Goal: Transaction & Acquisition: Purchase product/service

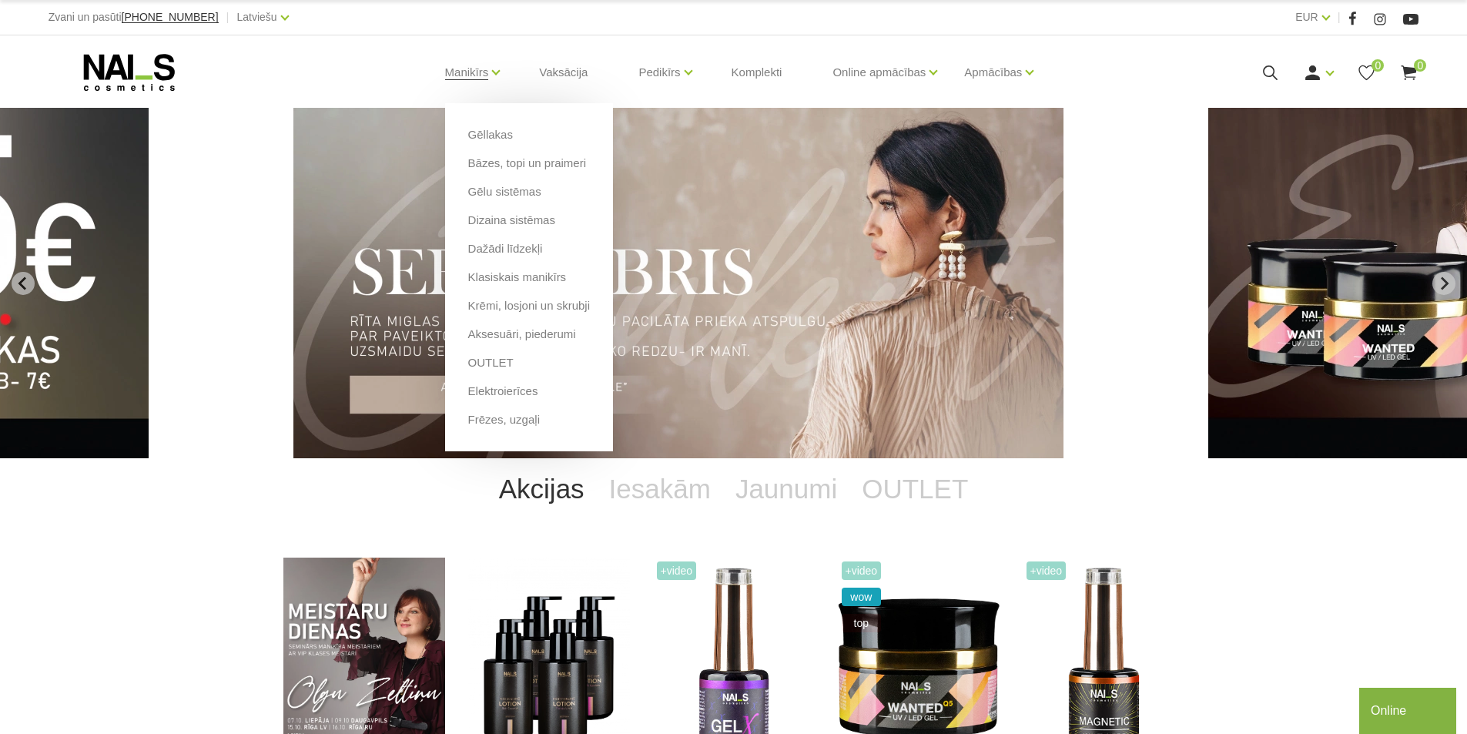
click at [500, 74] on li "Manikīrs Gēllakas Bāzes, topi un praimeri Gēlu sistēmas Dizaina sistēmas Dažādi…" at bounding box center [467, 73] width 82 height 62
click at [499, 387] on link "Elektroierīces" at bounding box center [503, 391] width 70 height 17
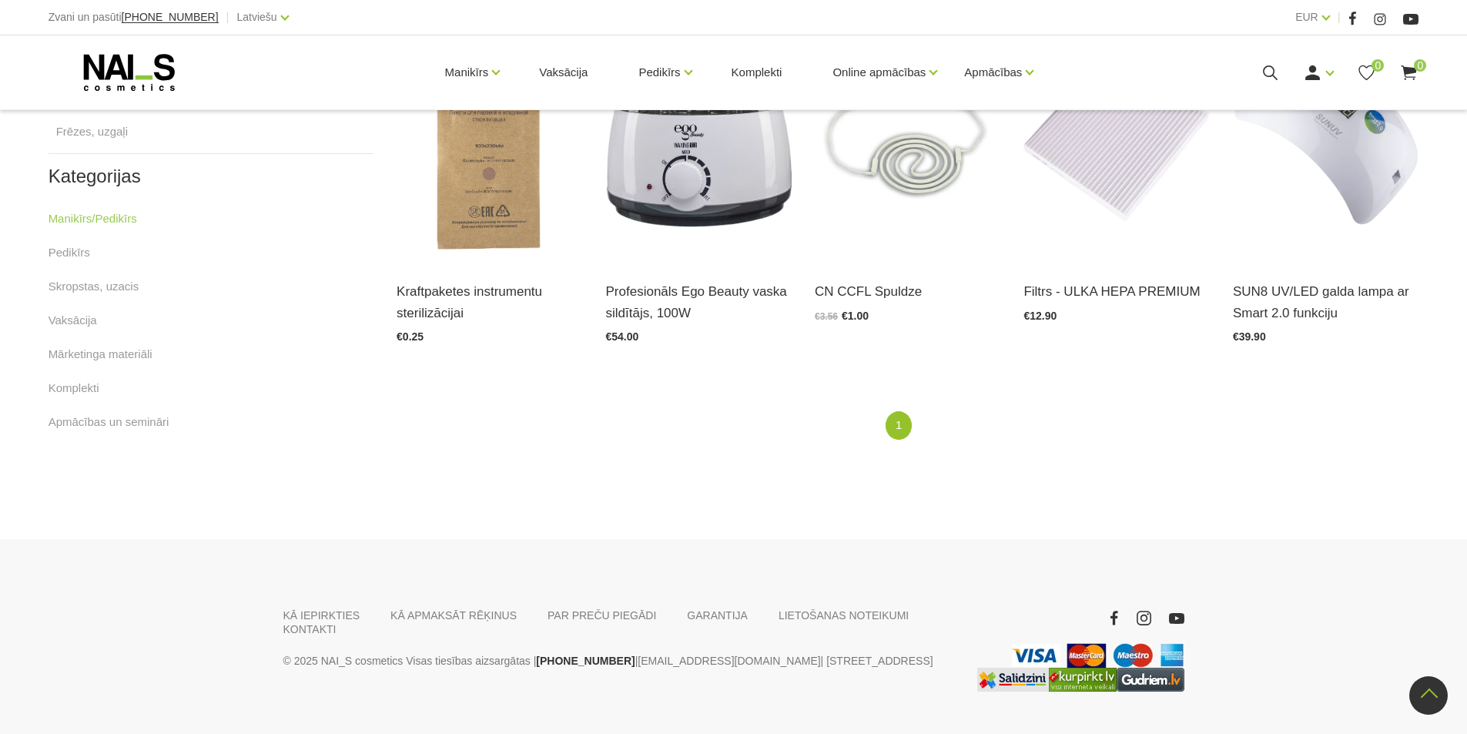
scroll to position [886, 0]
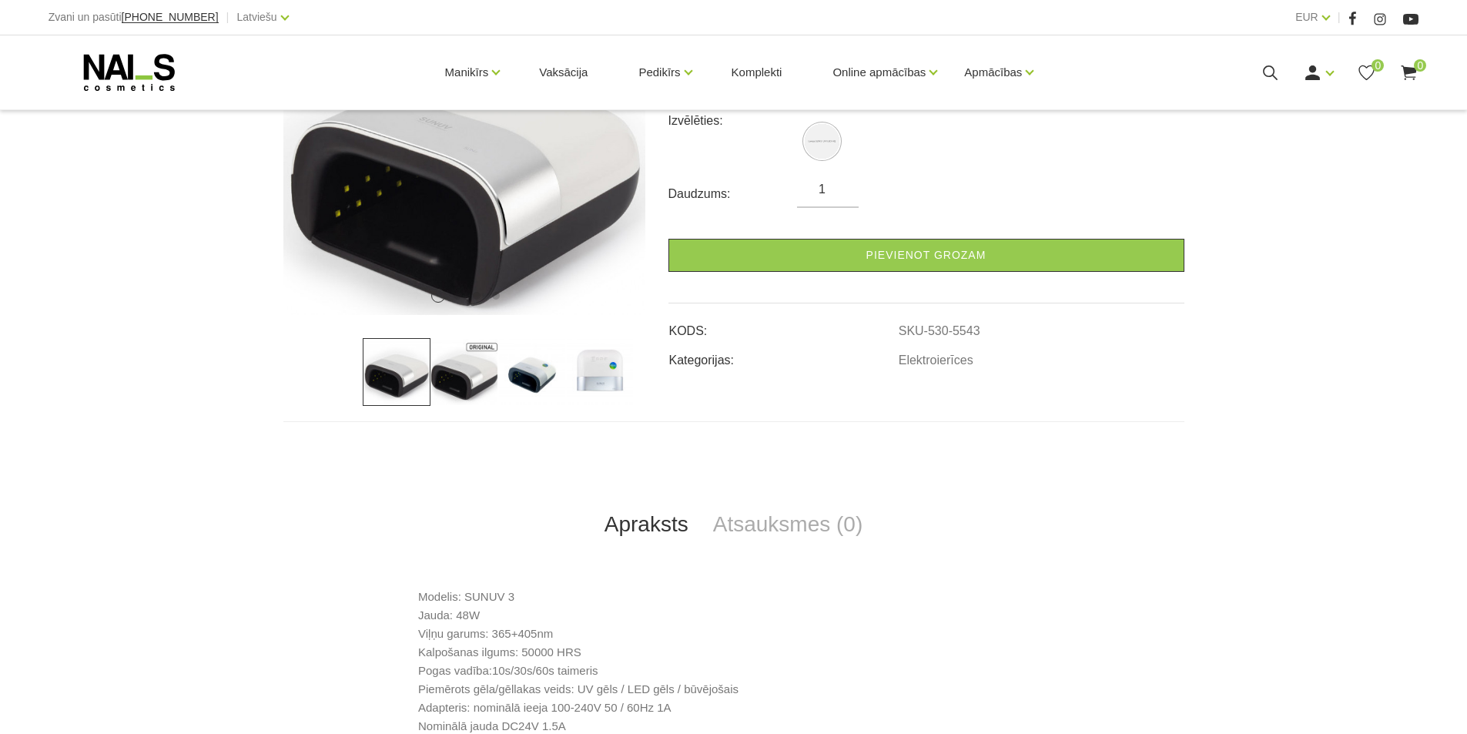
scroll to position [308, 0]
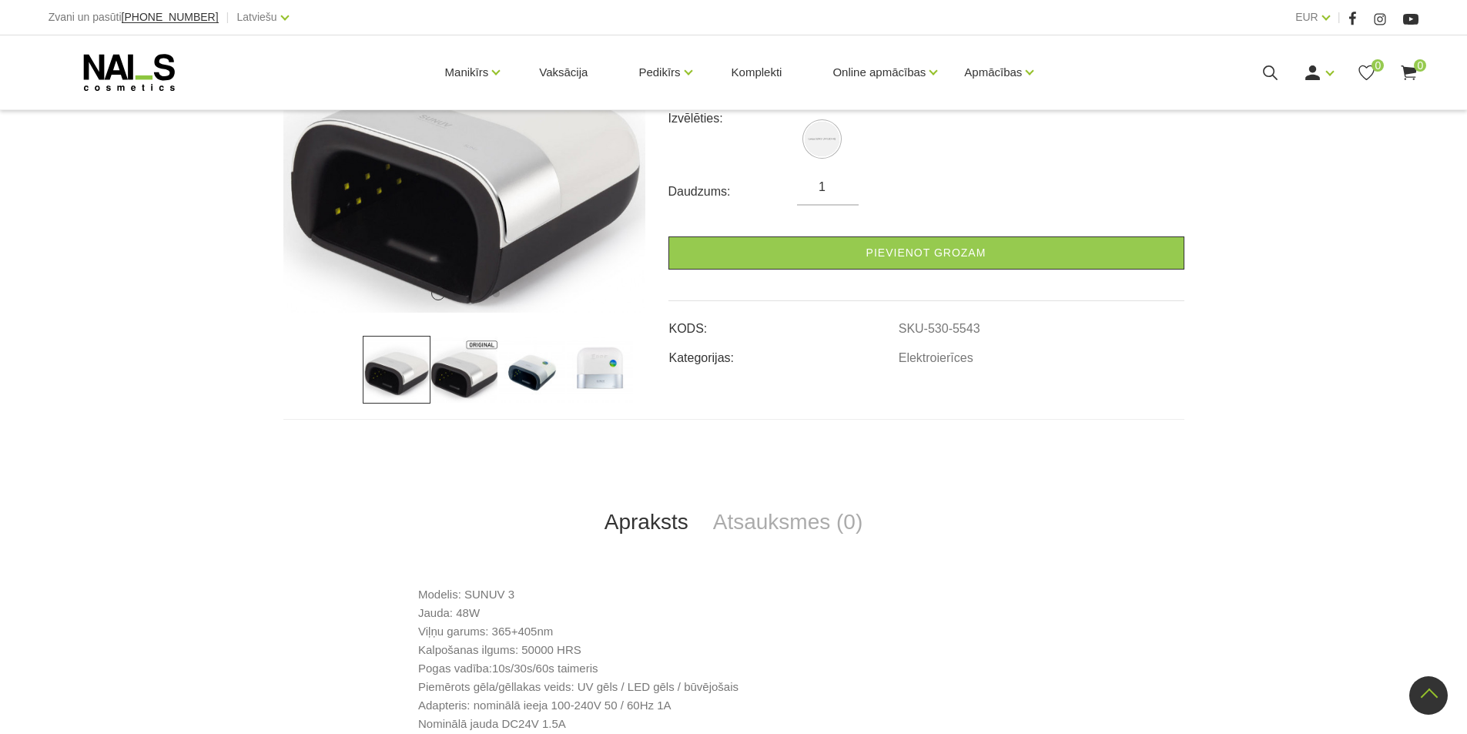
click at [465, 359] on img at bounding box center [464, 370] width 68 height 68
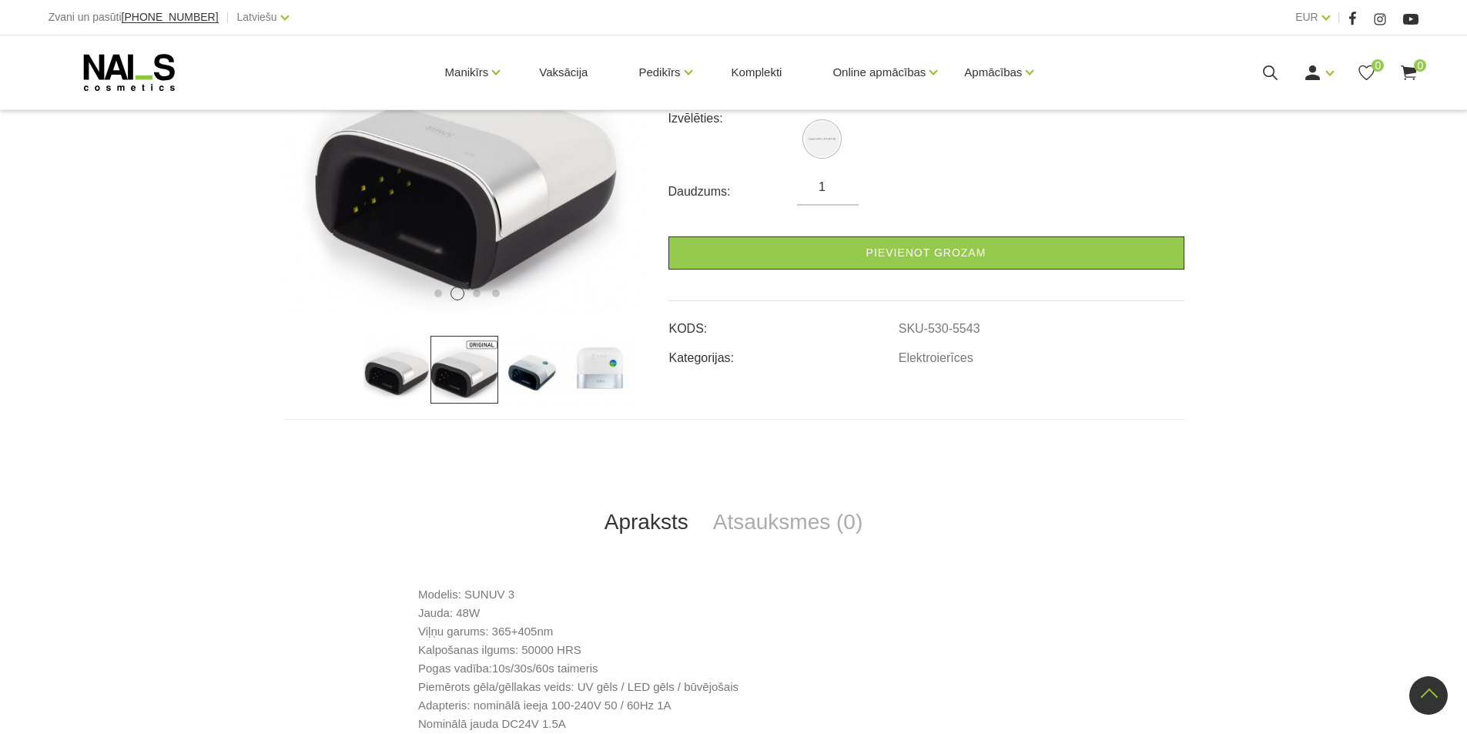
click at [555, 370] on img at bounding box center [532, 370] width 68 height 68
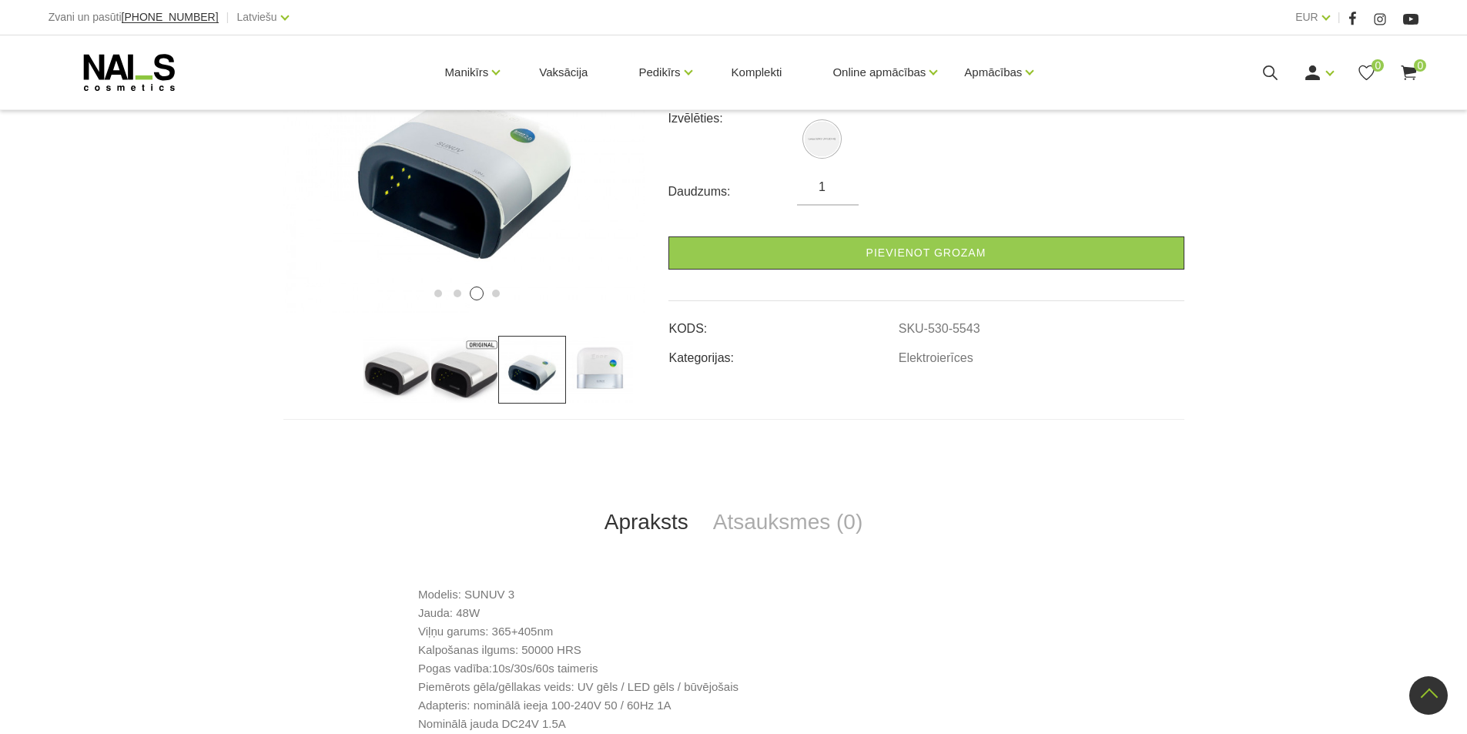
click at [609, 371] on img at bounding box center [600, 370] width 68 height 68
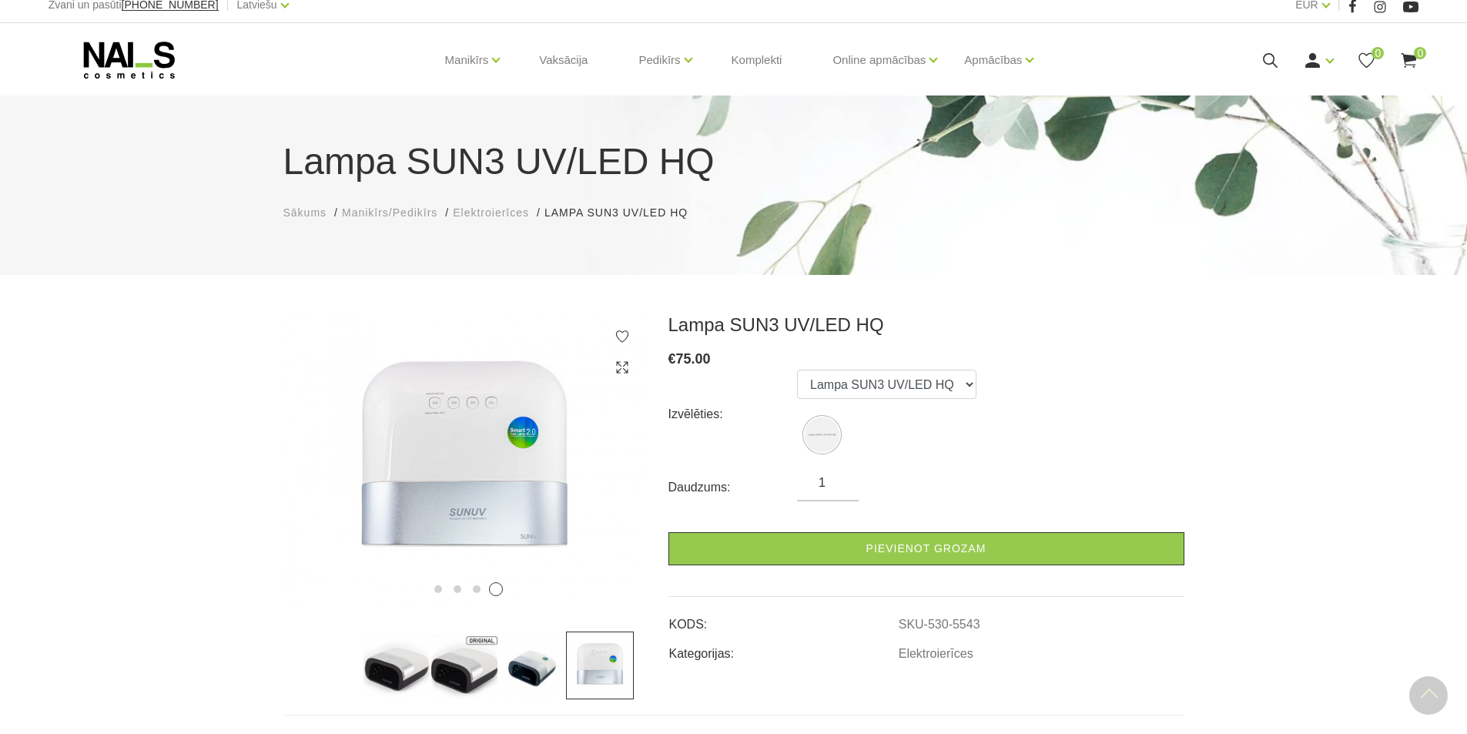
scroll to position [0, 0]
